Goal: Task Accomplishment & Management: Manage account settings

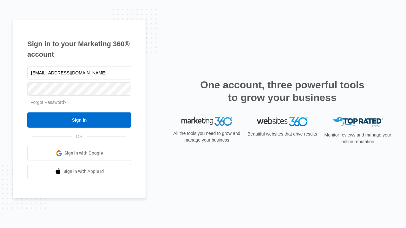
type input "dankie614@gmail.com"
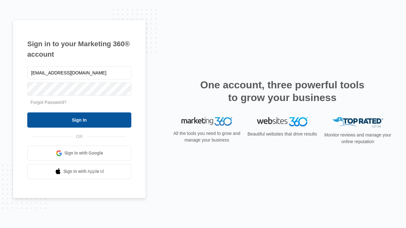
click at [79, 120] on input "Sign In" at bounding box center [79, 120] width 104 height 15
